Goal: Check status: Check status

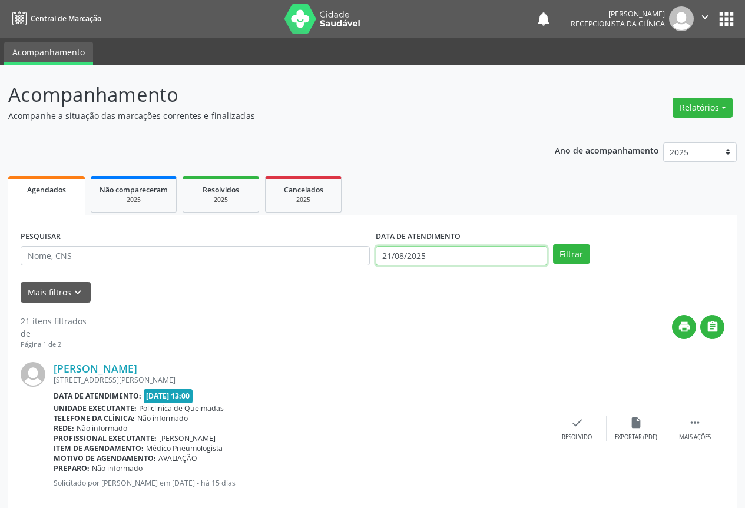
click at [425, 251] on input "21/08/2025" at bounding box center [461, 256] width 171 height 20
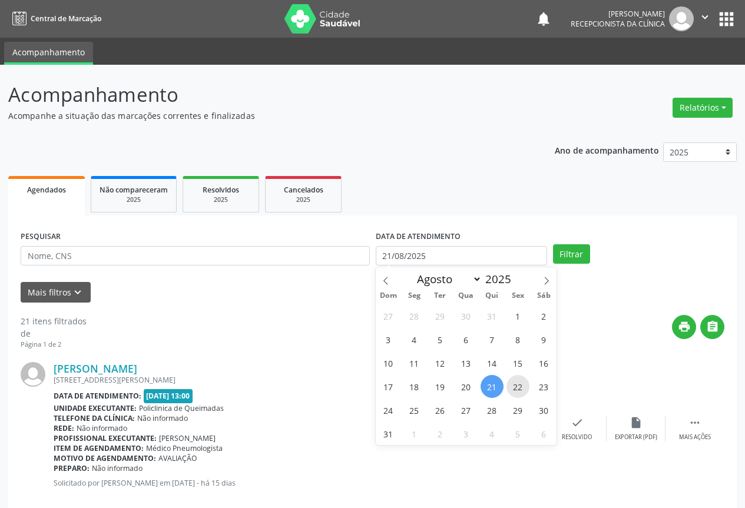
click at [513, 386] on span "22" at bounding box center [517, 386] width 23 height 23
type input "[DATE]"
click at [513, 386] on span "22" at bounding box center [517, 386] width 23 height 23
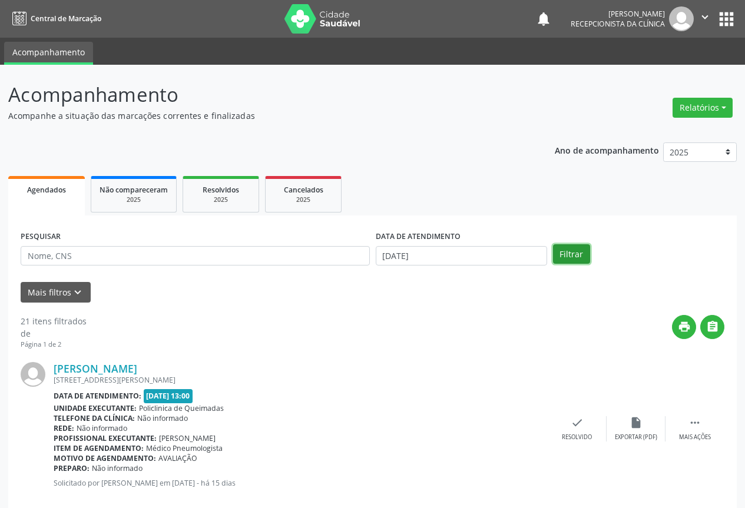
click at [572, 261] on button "Filtrar" at bounding box center [571, 254] width 37 height 20
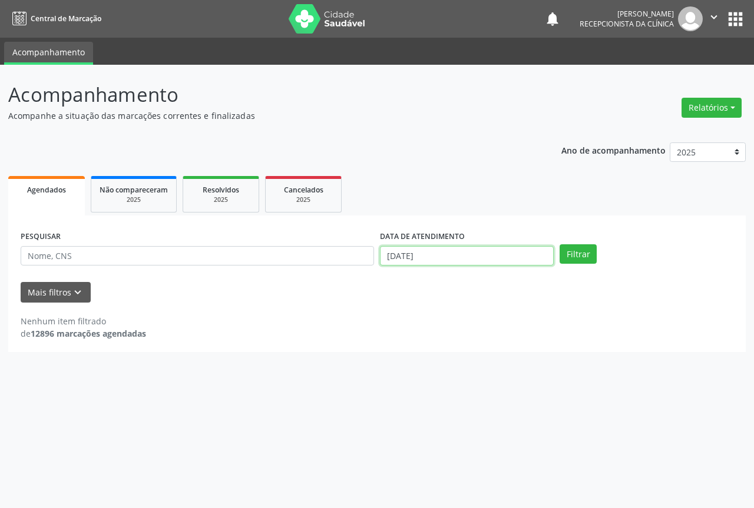
click at [435, 251] on input "[DATE]" at bounding box center [467, 256] width 174 height 20
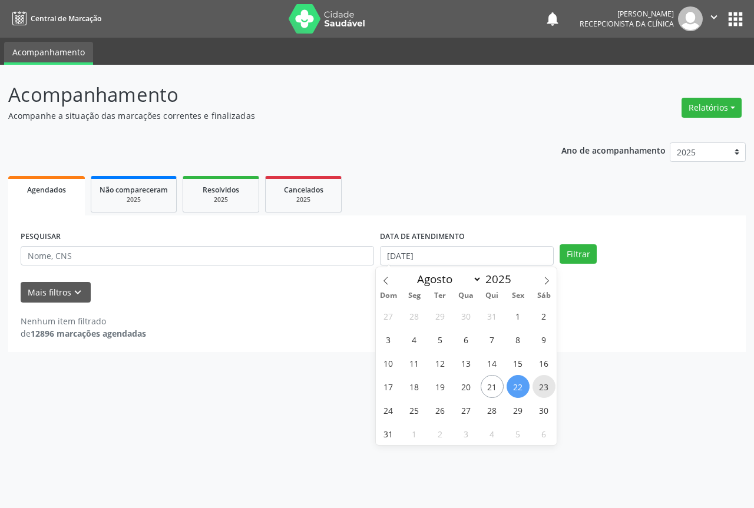
click at [541, 382] on span "23" at bounding box center [543, 386] width 23 height 23
type input "[DATE]"
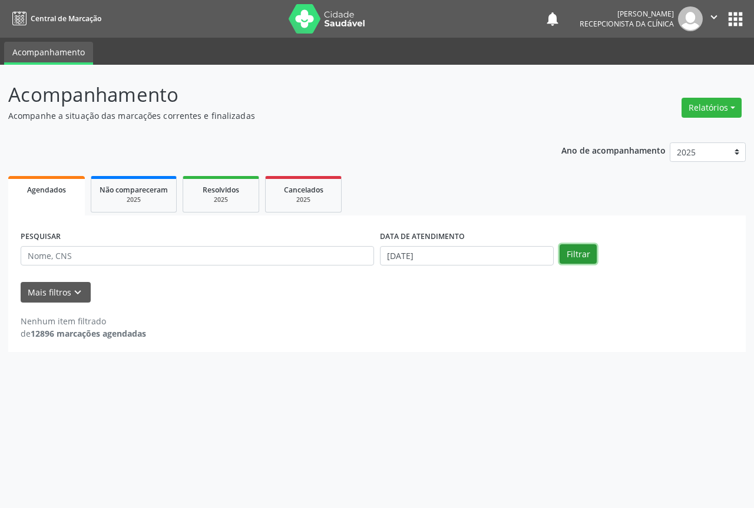
click at [581, 251] on button "Filtrar" at bounding box center [577, 254] width 37 height 20
